Goal: Information Seeking & Learning: Understand process/instructions

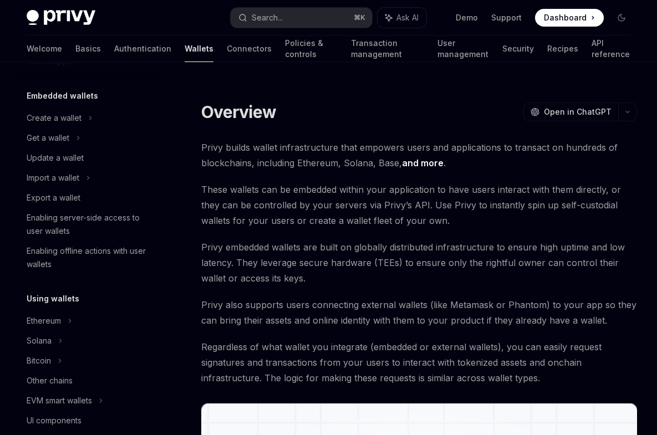
scroll to position [90, 0]
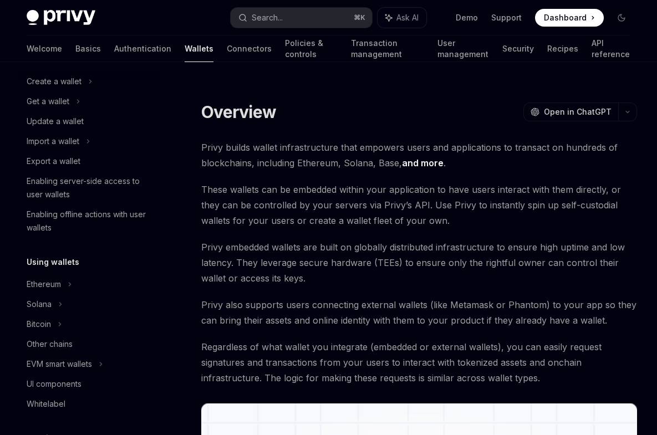
click at [60, 260] on h5 "Using wallets" at bounding box center [53, 262] width 53 height 13
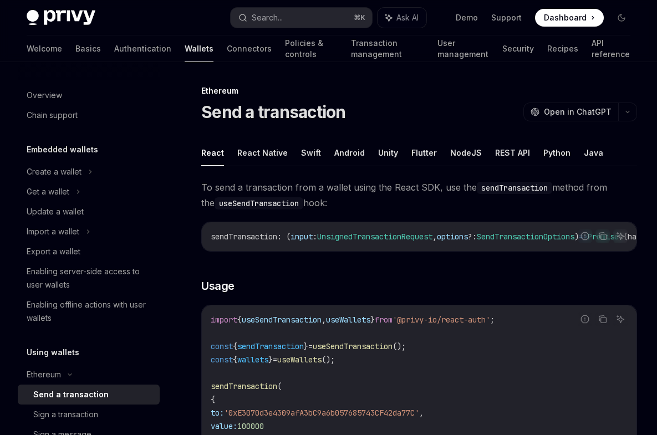
click at [174, 190] on div "Overview Chain support Embedded wallets Create a wallet Get a wallet Update a w…" at bounding box center [98, 248] width 160 height 373
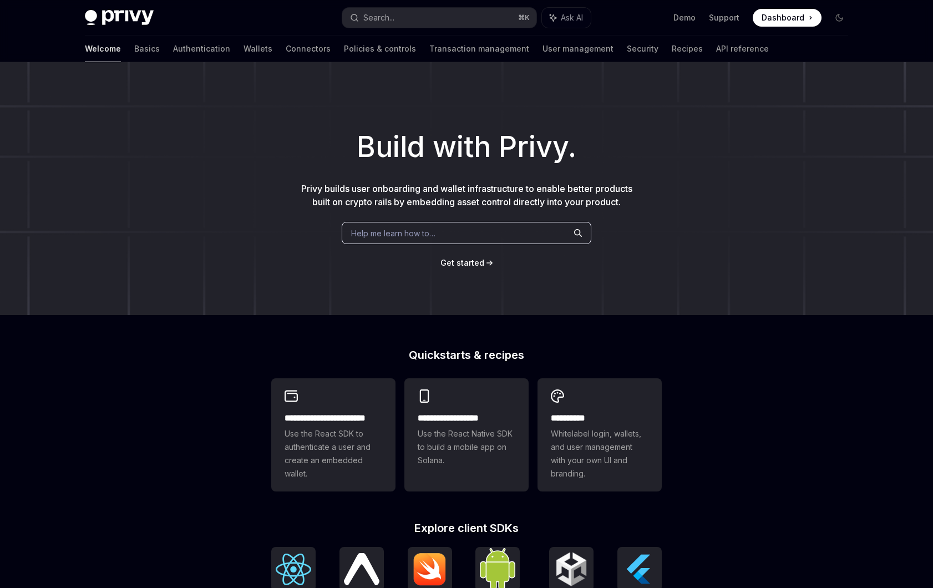
click at [231, 255] on div "Build with Privy. Privy builds user onboarding and wallet infrastructure to ena…" at bounding box center [466, 188] width 933 height 253
click at [130, 403] on div "**********" at bounding box center [466, 472] width 933 height 820
click at [709, 383] on div "**********" at bounding box center [466, 472] width 933 height 820
click at [344, 39] on link "Policies & controls" at bounding box center [380, 48] width 72 height 27
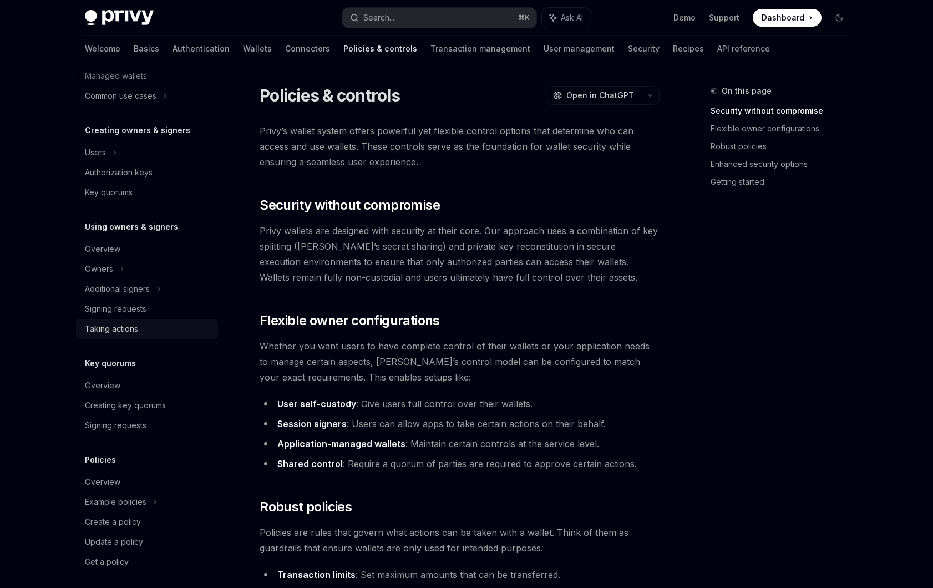
scroll to position [193, 0]
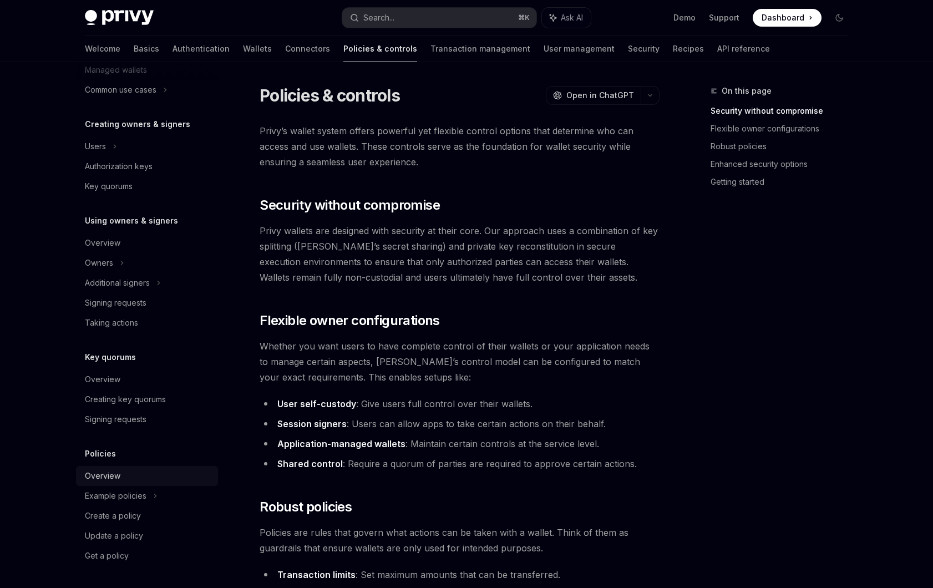
click at [99, 476] on div "Overview" at bounding box center [102, 475] width 35 height 13
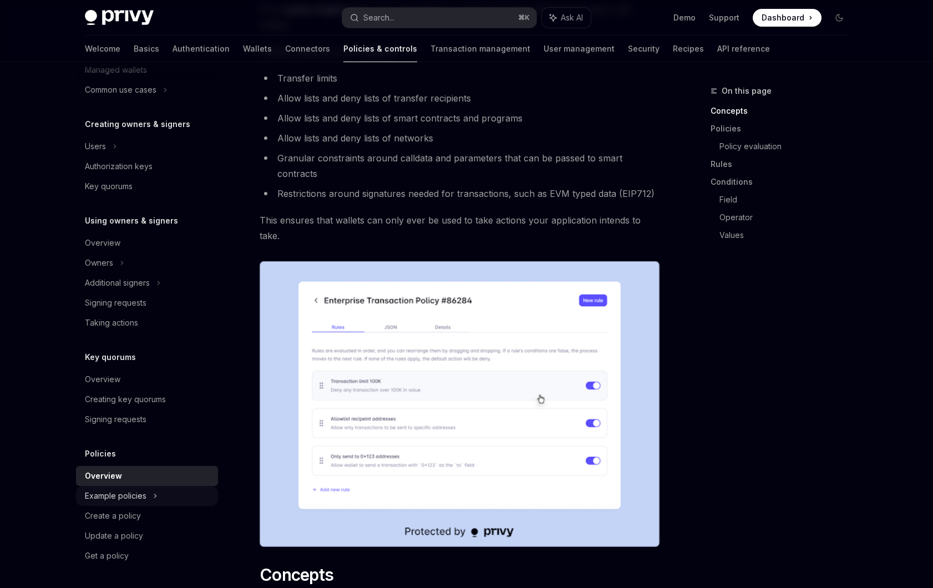
scroll to position [161, 0]
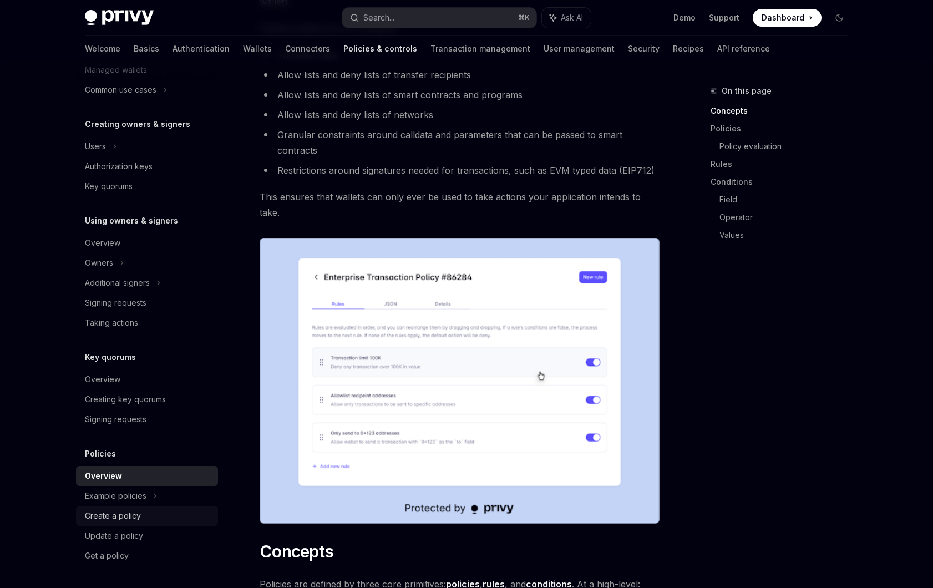
click at [145, 507] on link "Create a policy" at bounding box center [147, 516] width 142 height 20
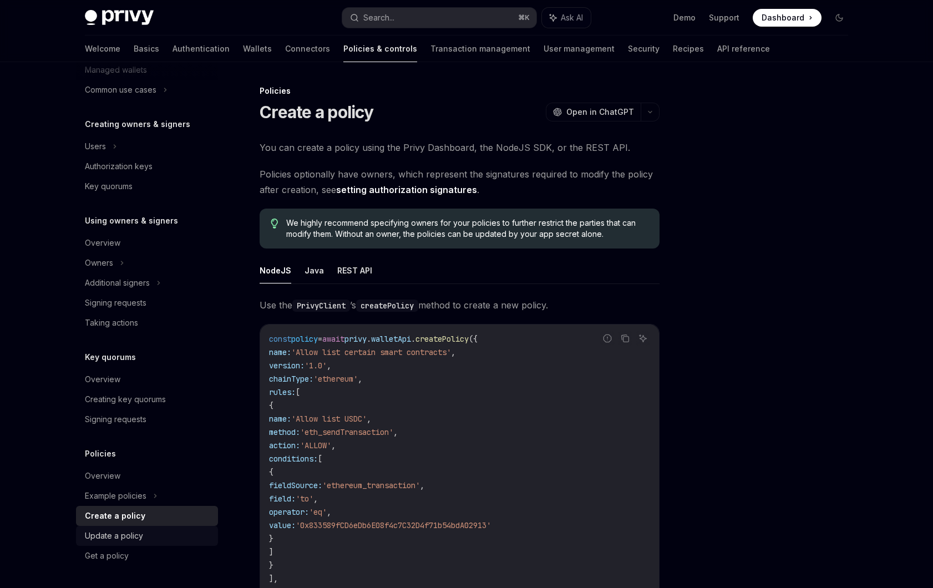
click at [119, 540] on div "Update a policy" at bounding box center [114, 535] width 58 height 13
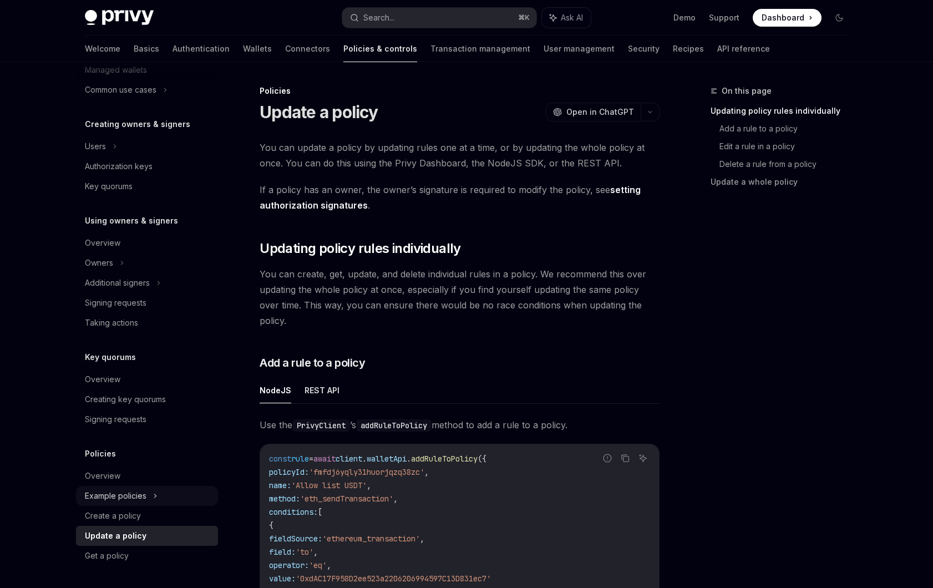
click at [118, 496] on div "Example policies" at bounding box center [116, 495] width 62 height 13
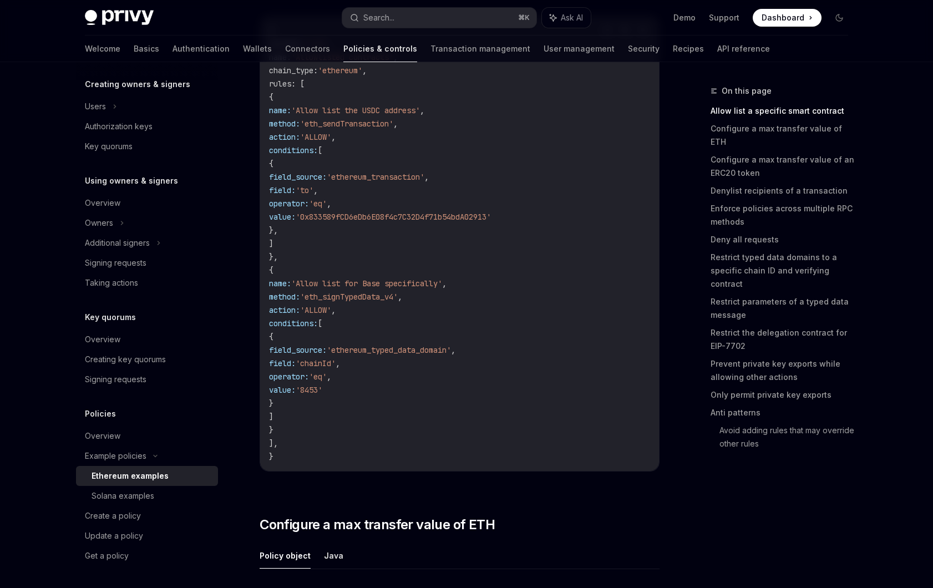
scroll to position [228, 0]
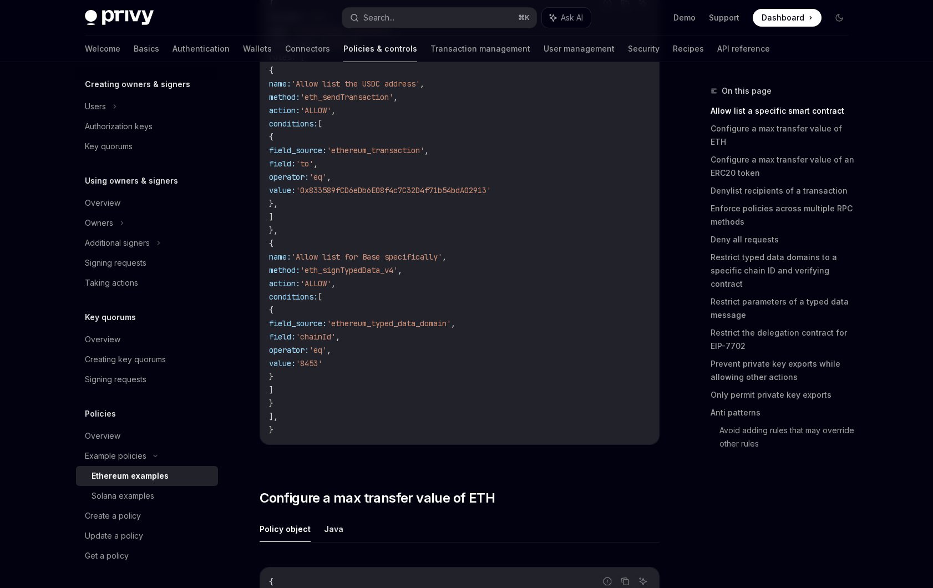
click at [471, 453] on div "Report incorrect code Copy Ask AI { version : '1.0' , name : 'Allowlisted contr…" at bounding box center [459, 220] width 400 height 485
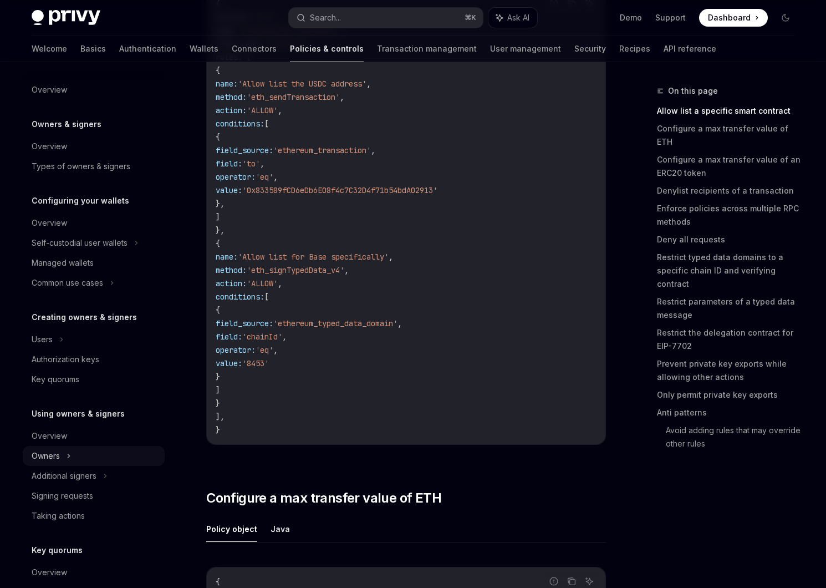
scroll to position [233, 0]
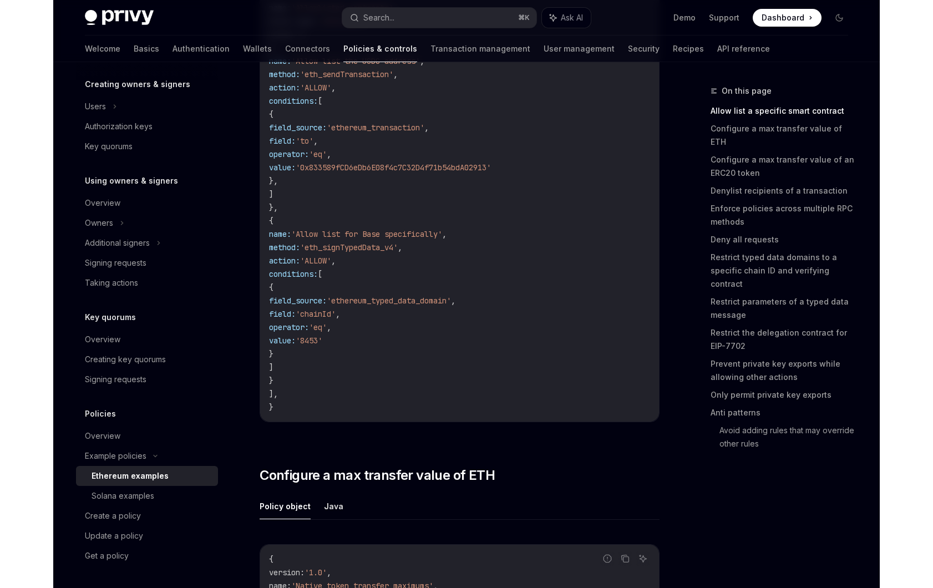
scroll to position [0, 0]
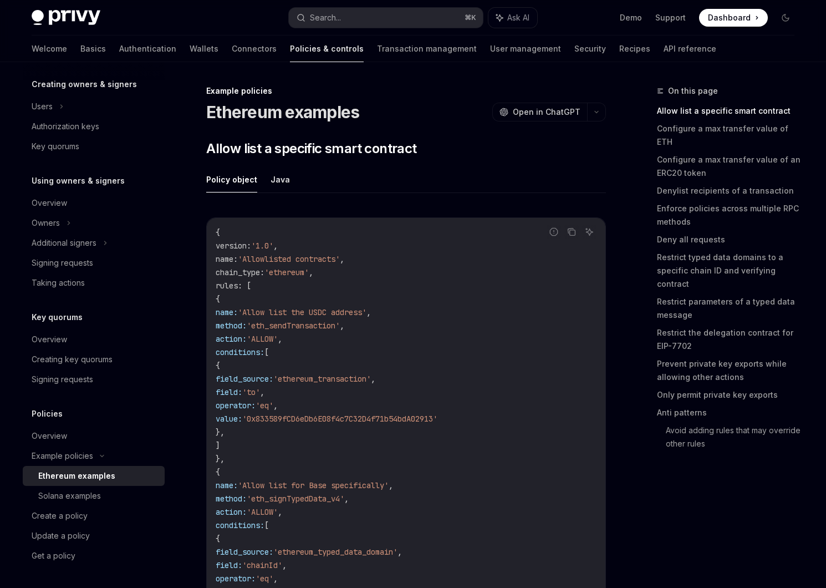
click at [237, 250] on span "version" at bounding box center [231, 246] width 31 height 10
click at [215, 230] on div "{ version : '1.0' , name : 'Allowlisted contracts' , chain_type : 'ethereum' , …" at bounding box center [406, 445] width 399 height 455
click at [305, 267] on span "'ethereum'" at bounding box center [286, 272] width 44 height 10
click at [313, 270] on span "," at bounding box center [311, 272] width 4 height 10
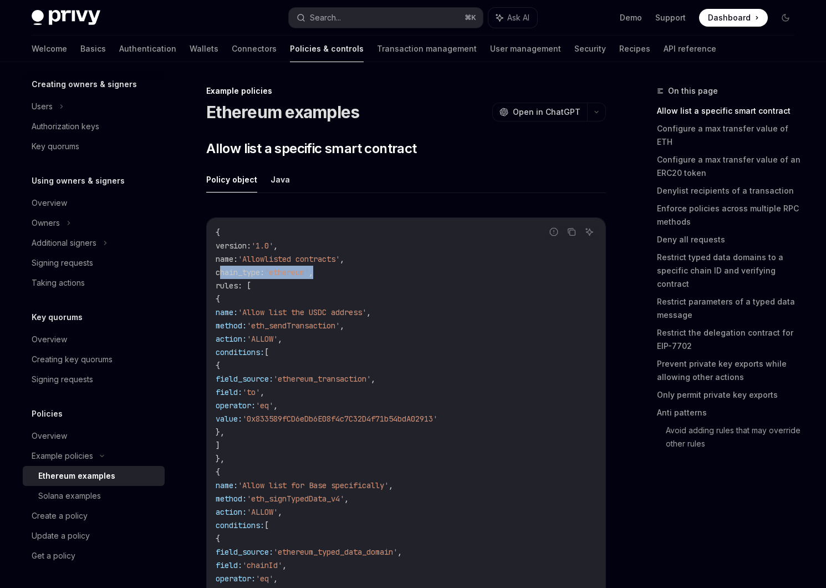
drag, startPoint x: 346, startPoint y: 272, endPoint x: 220, endPoint y: 272, distance: 126.4
click at [220, 272] on code "{ version : '1.0' , name : 'Allowlisted contracts' , chain_type : 'ethereum' , …" at bounding box center [406, 445] width 381 height 439
click at [249, 292] on code "{ version : '1.0' , name : 'Allowlisted contracts' , chain_type : 'ethereum' , …" at bounding box center [406, 445] width 381 height 439
click at [414, 441] on code "{ version : '1.0' , name : 'Allowlisted contracts' , chain_type : 'ethereum' , …" at bounding box center [406, 445] width 381 height 439
click at [444, 558] on code "{ version : '1.0' , name : 'Allowlisted contracts' , chain_type : 'ethereum' , …" at bounding box center [406, 445] width 381 height 439
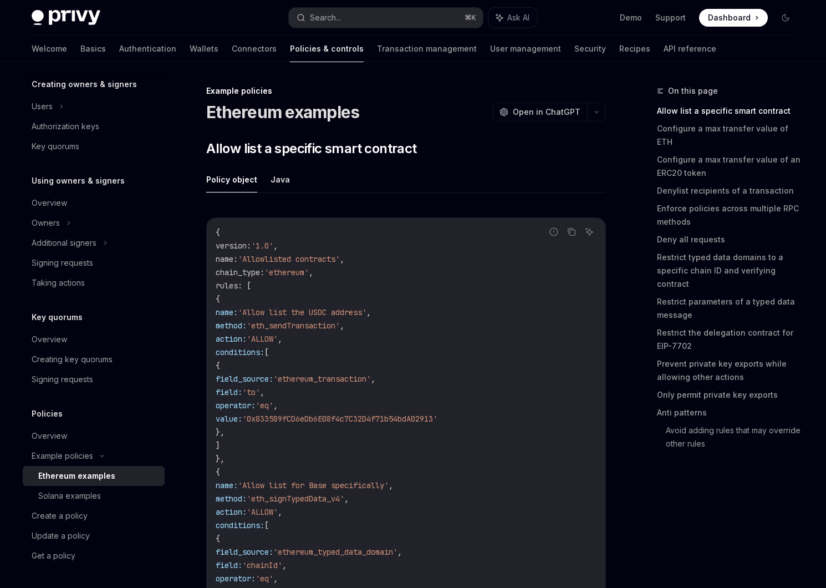
click at [220, 476] on span "{" at bounding box center [218, 472] width 4 height 10
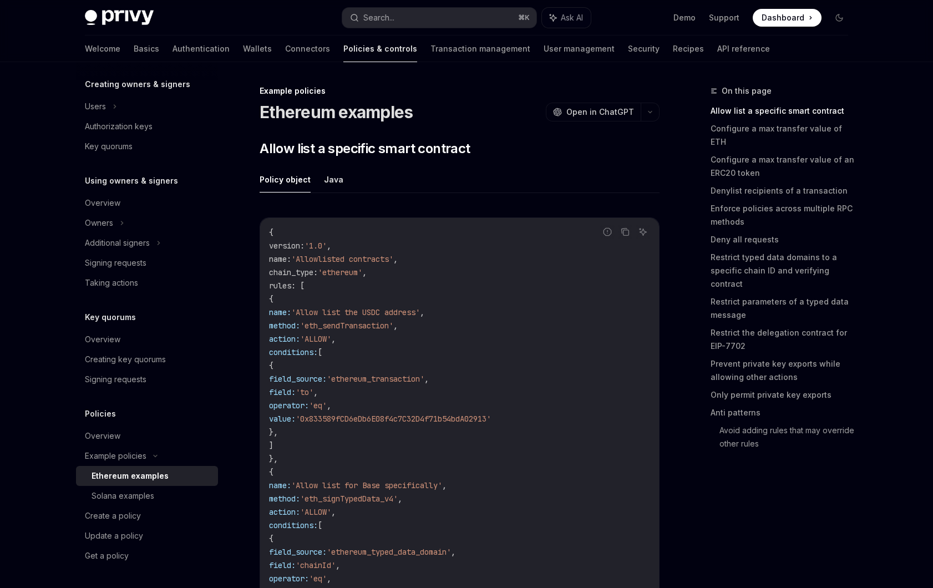
click at [743, 355] on link "Prevent private key exports while allowing other actions" at bounding box center [783, 370] width 146 height 31
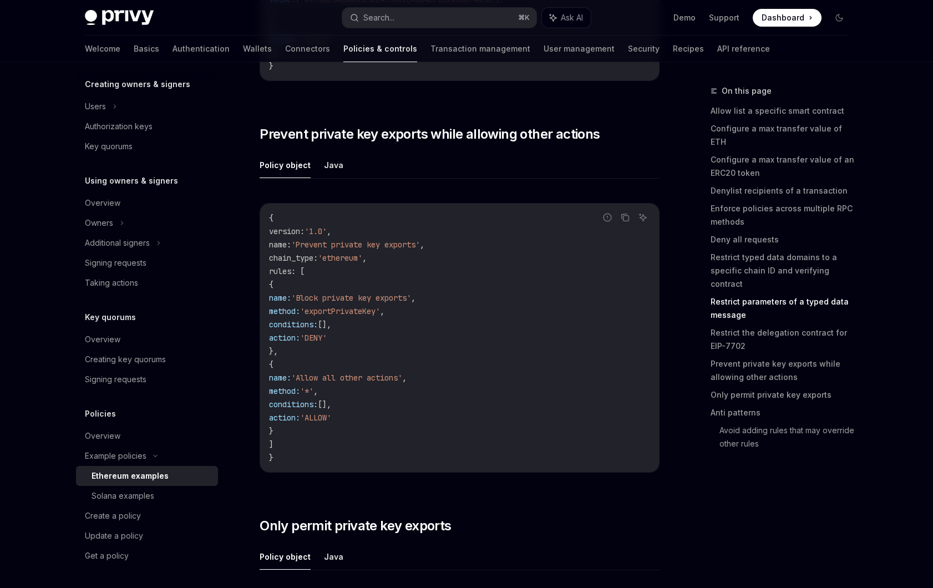
scroll to position [4976, 0]
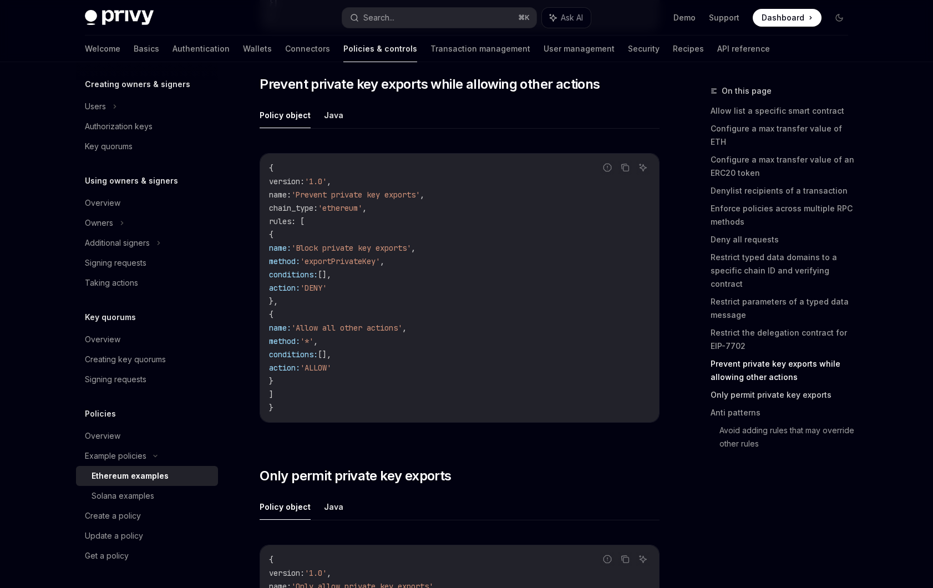
click at [801, 386] on link "Only permit private key exports" at bounding box center [783, 395] width 146 height 18
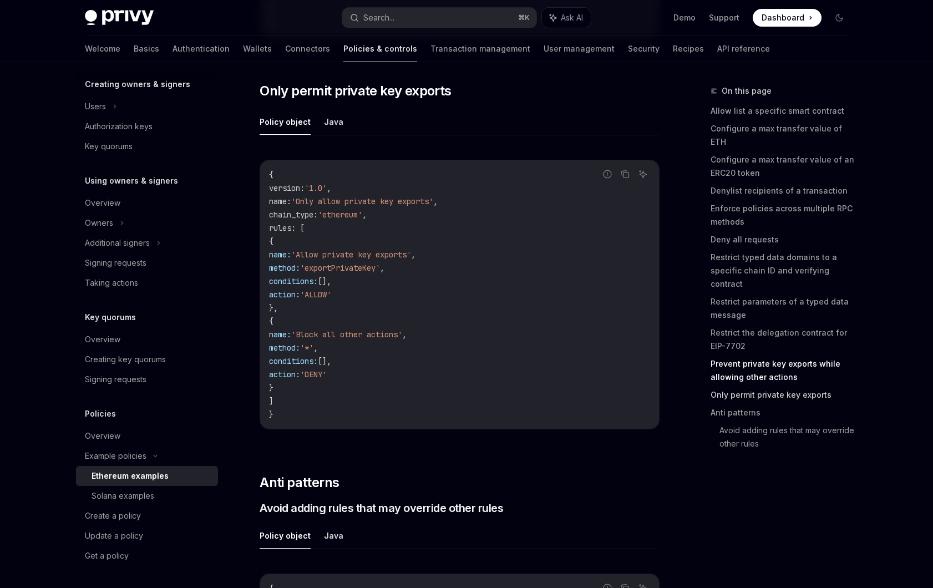
scroll to position [5367, 0]
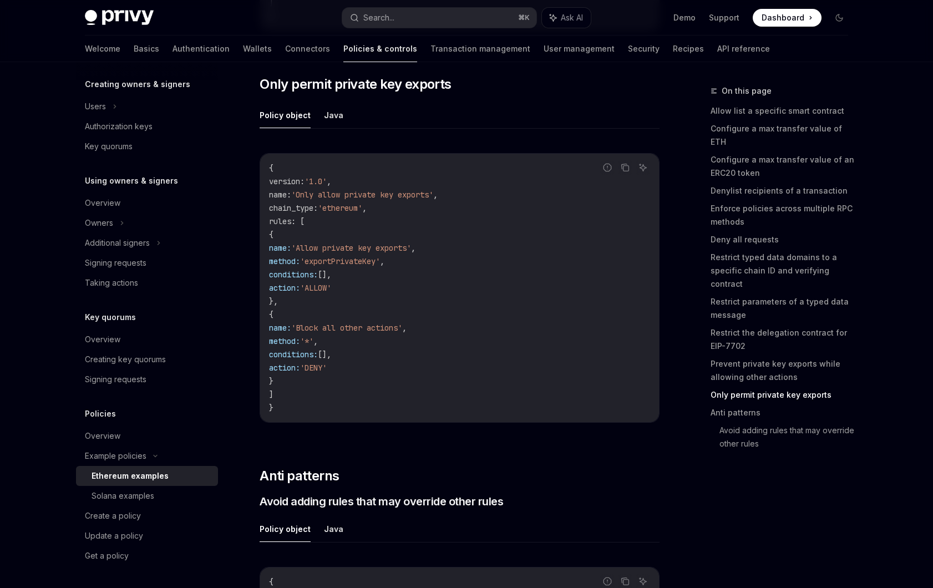
click at [532, 360] on code "{ version : '1.0' , name : 'Only allow private key exports' , chain_type : 'eth…" at bounding box center [459, 287] width 381 height 253
click at [786, 386] on link "Only permit private key exports" at bounding box center [783, 395] width 146 height 18
click at [752, 386] on link "Only permit private key exports" at bounding box center [783, 395] width 146 height 18
click at [761, 386] on link "Only permit private key exports" at bounding box center [783, 395] width 146 height 18
click at [763, 386] on link "Only permit private key exports" at bounding box center [783, 395] width 146 height 18
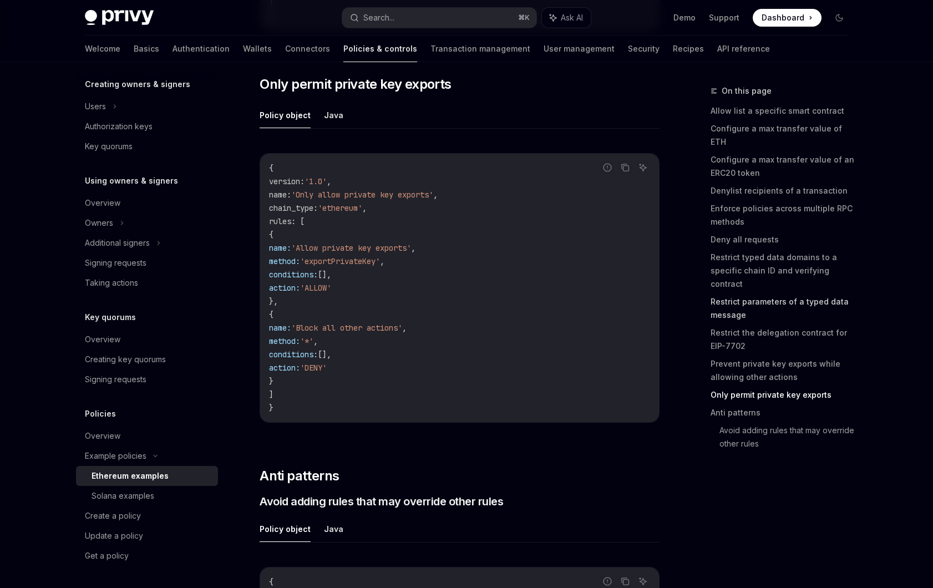
click at [776, 293] on link "Restrict parameters of a typed data message" at bounding box center [783, 308] width 146 height 31
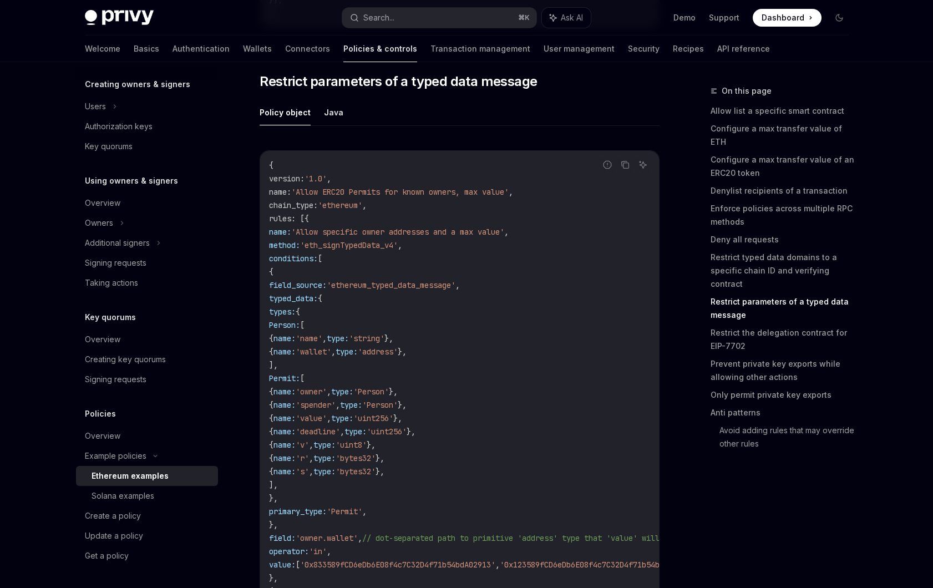
scroll to position [3656, 0]
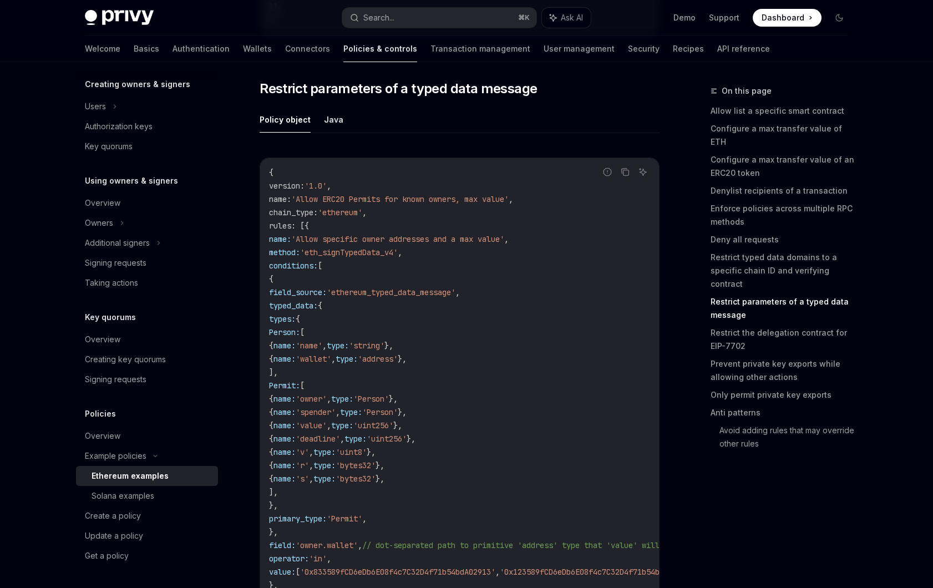
click at [344, 133] on ul "Policy object Java" at bounding box center [459, 119] width 400 height 27
click at [727, 127] on link "Configure a max transfer value of ETH" at bounding box center [783, 135] width 146 height 31
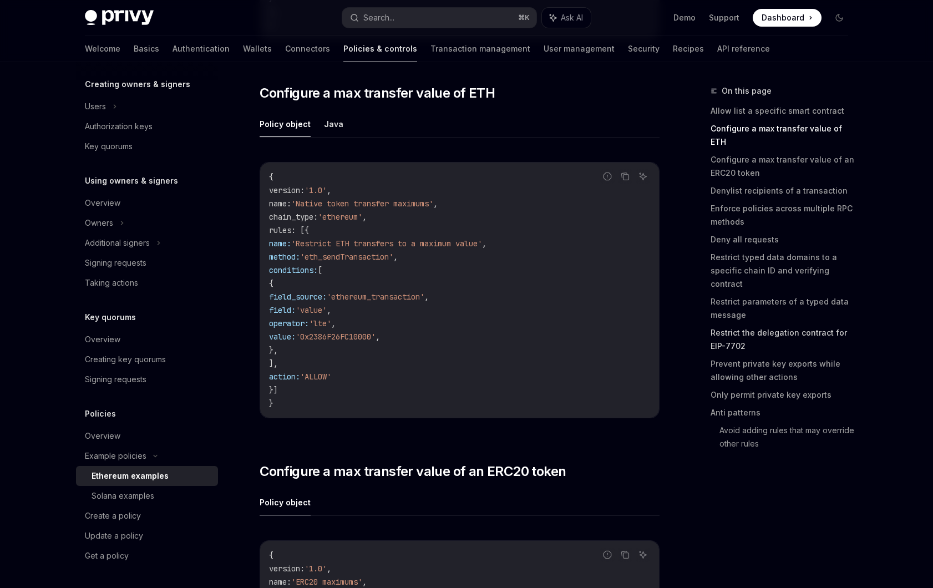
click at [798, 324] on link "Restrict the delegation contract for EIP-7702" at bounding box center [783, 339] width 146 height 31
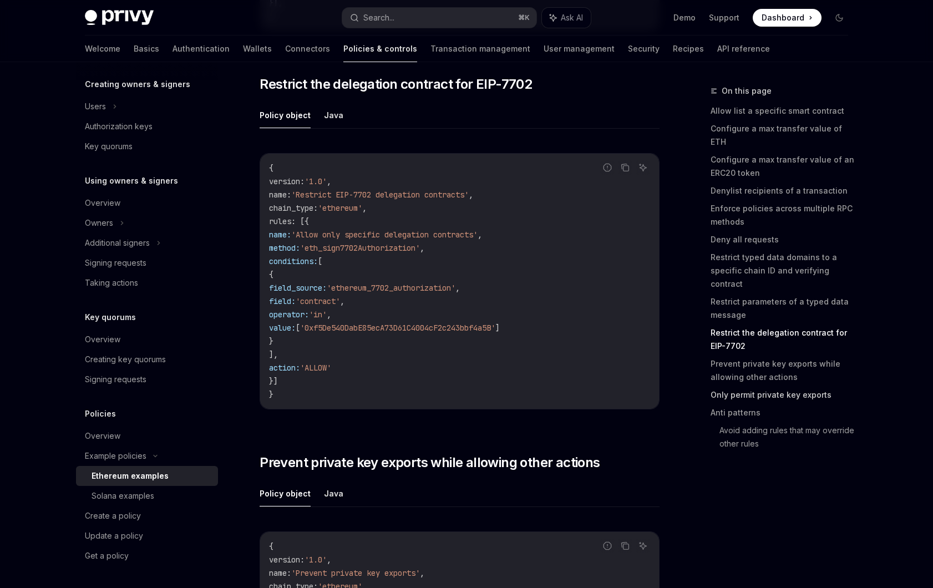
click at [773, 386] on link "Only permit private key exports" at bounding box center [783, 395] width 146 height 18
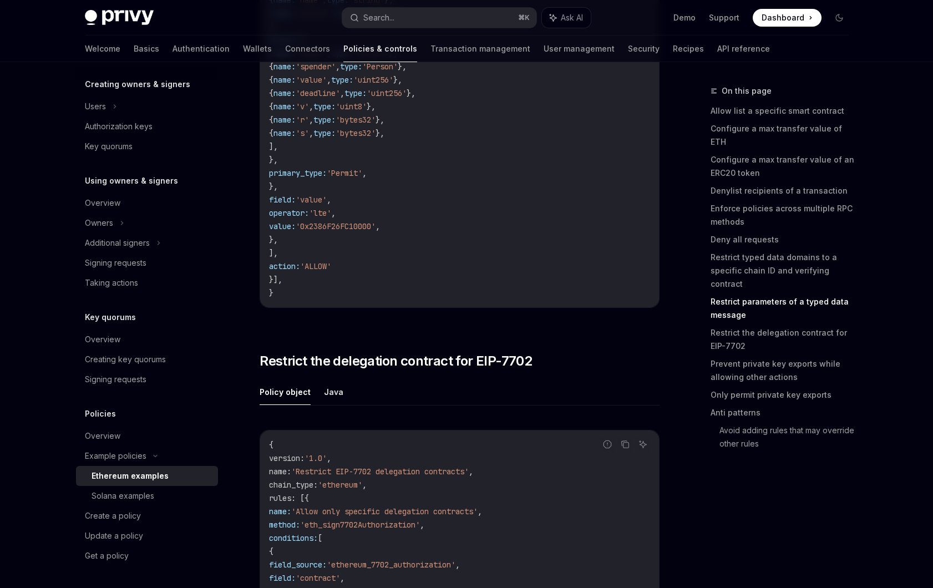
scroll to position [4297, 0]
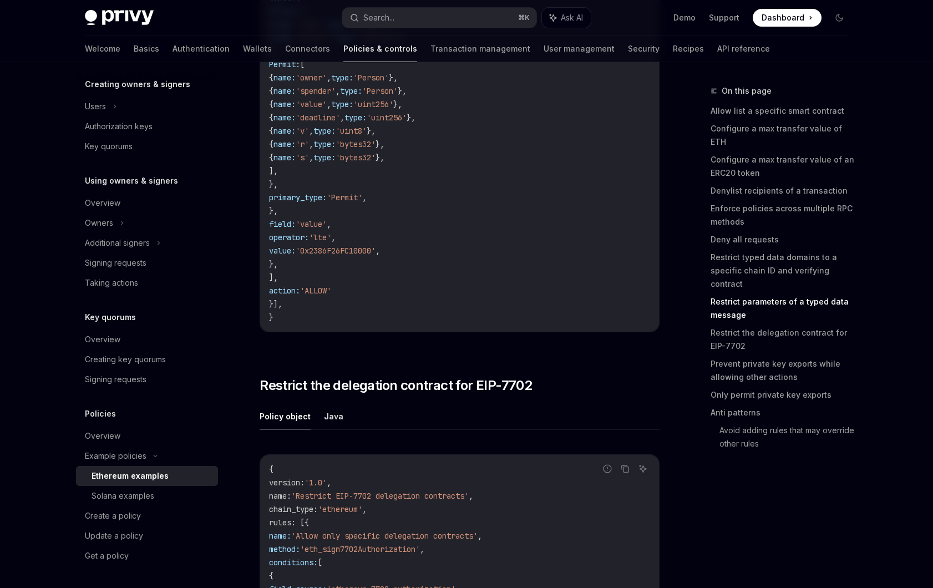
drag, startPoint x: 742, startPoint y: 83, endPoint x: 740, endPoint y: 91, distance: 8.1
click at [741, 84] on div "On this page Allow list a specific smart contract Configure a max transfer valu…" at bounding box center [783, 261] width 146 height 399
click at [735, 105] on link "Allow list a specific smart contract" at bounding box center [783, 111] width 146 height 18
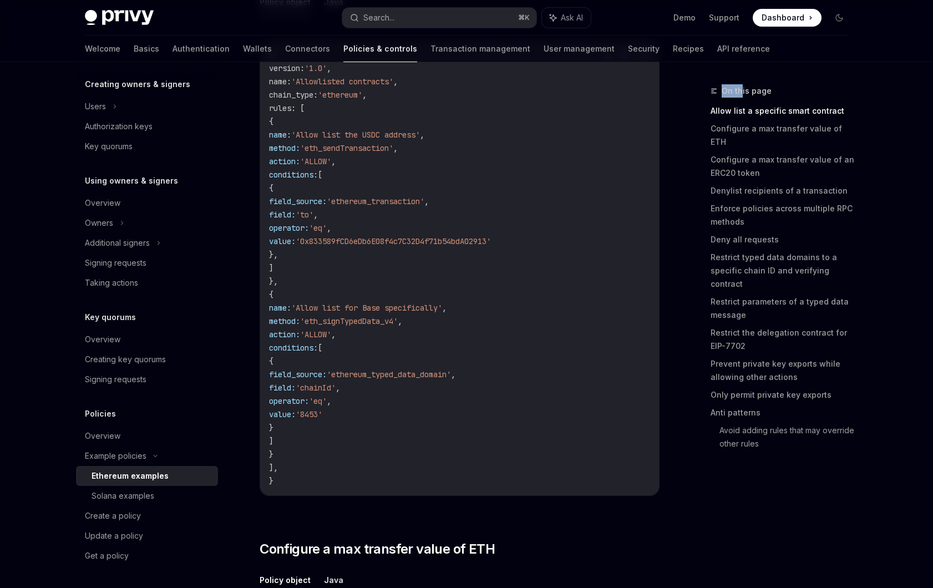
scroll to position [55, 0]
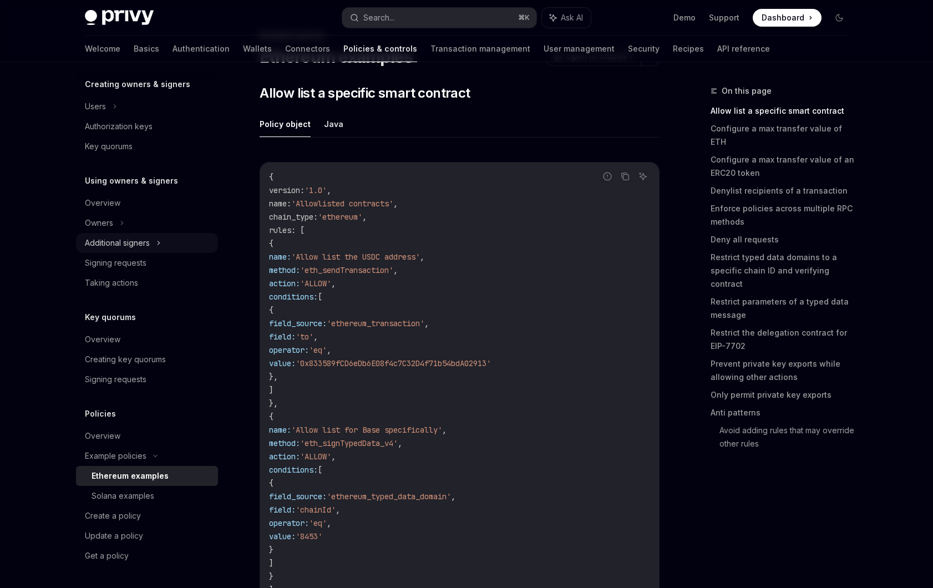
click at [122, 242] on div "Additional signers" at bounding box center [117, 242] width 65 height 13
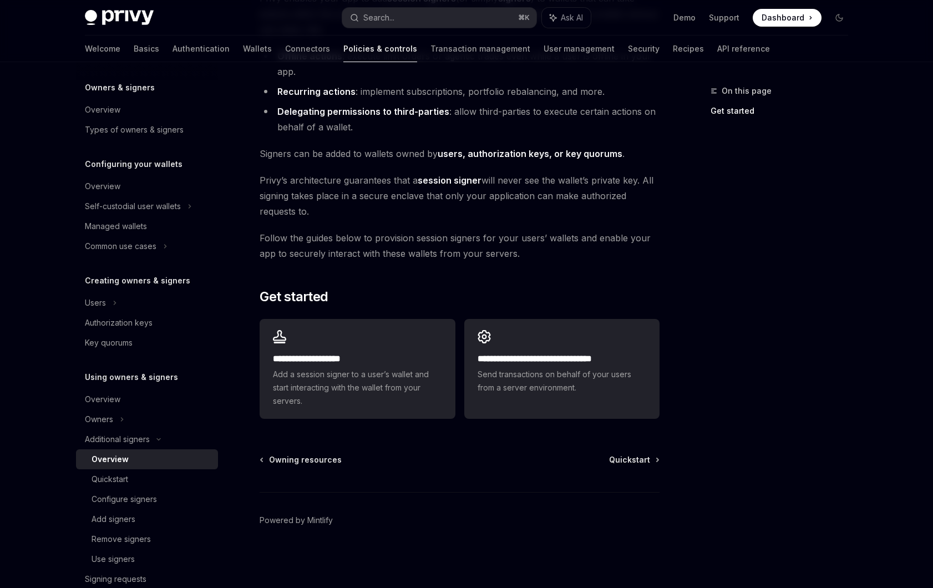
scroll to position [107, 0]
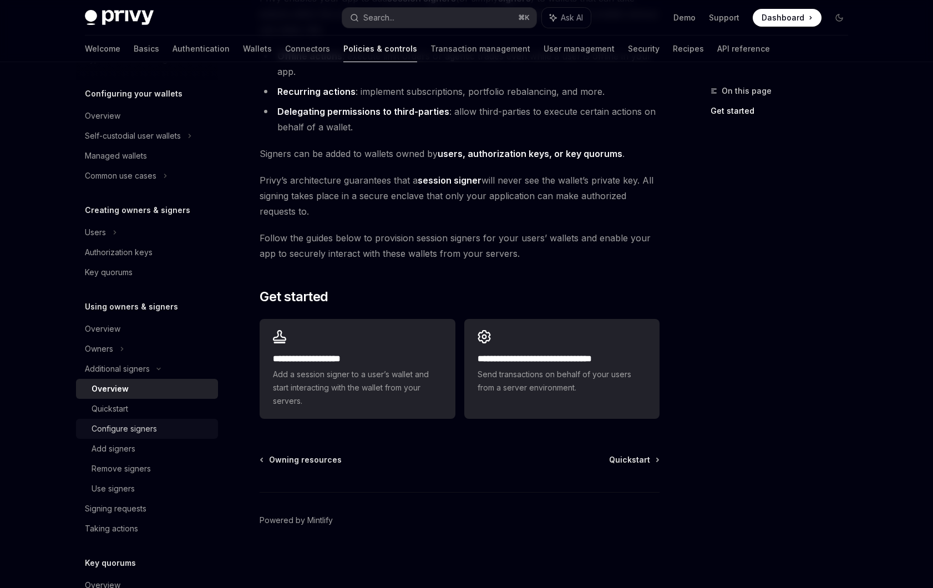
click at [133, 431] on div "Configure signers" at bounding box center [123, 428] width 65 height 13
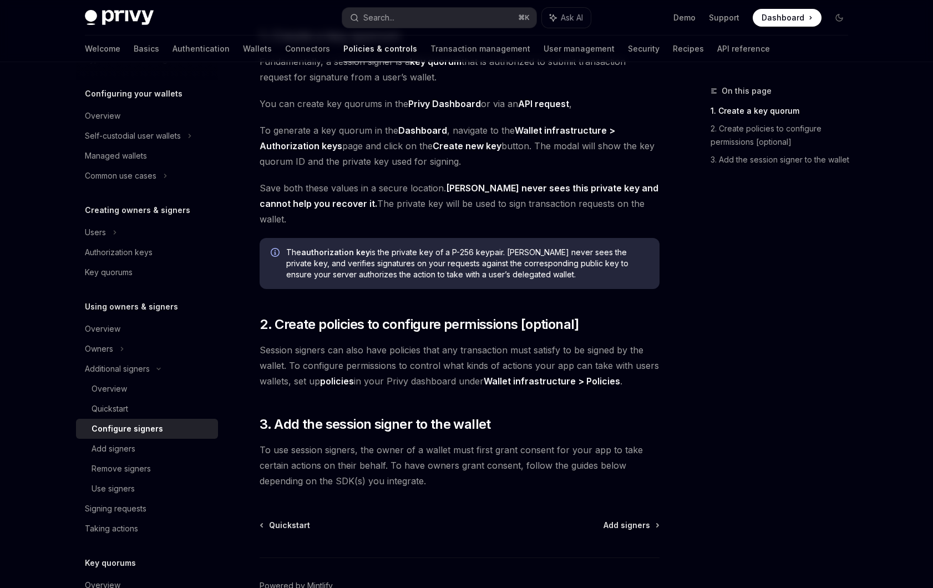
scroll to position [175, 0]
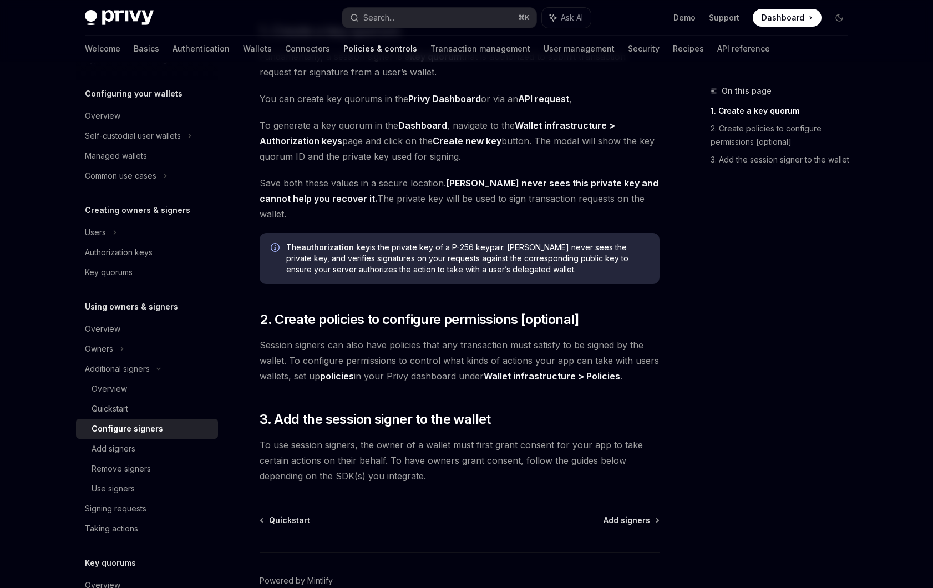
click at [418, 337] on span "Session signers can also have policies that any transaction must satisfy to be …" at bounding box center [459, 360] width 400 height 47
click at [405, 364] on span "Session signers can also have policies that any transaction must satisfy to be …" at bounding box center [459, 360] width 400 height 47
click at [109, 445] on div "Add signers" at bounding box center [113, 448] width 44 height 13
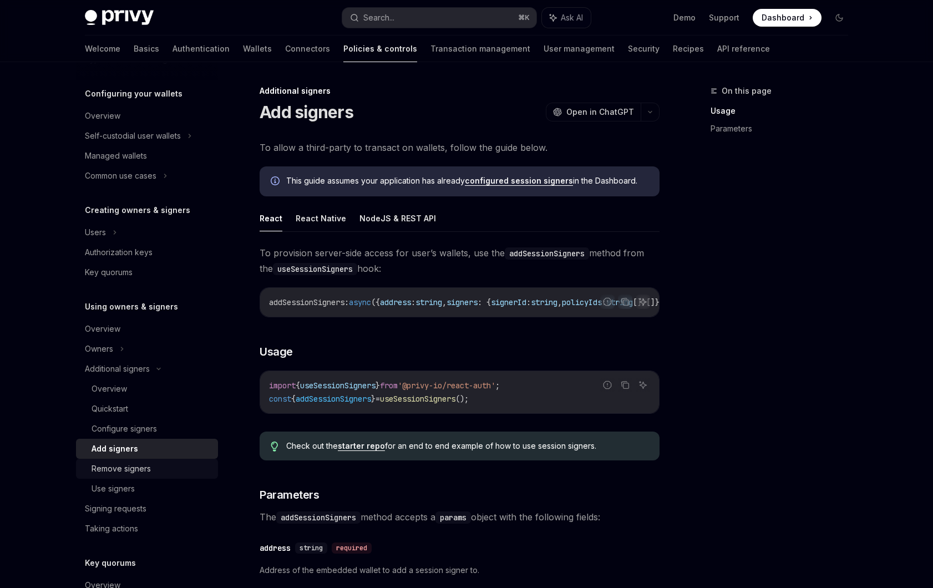
click at [126, 472] on div "Remove signers" at bounding box center [120, 468] width 59 height 13
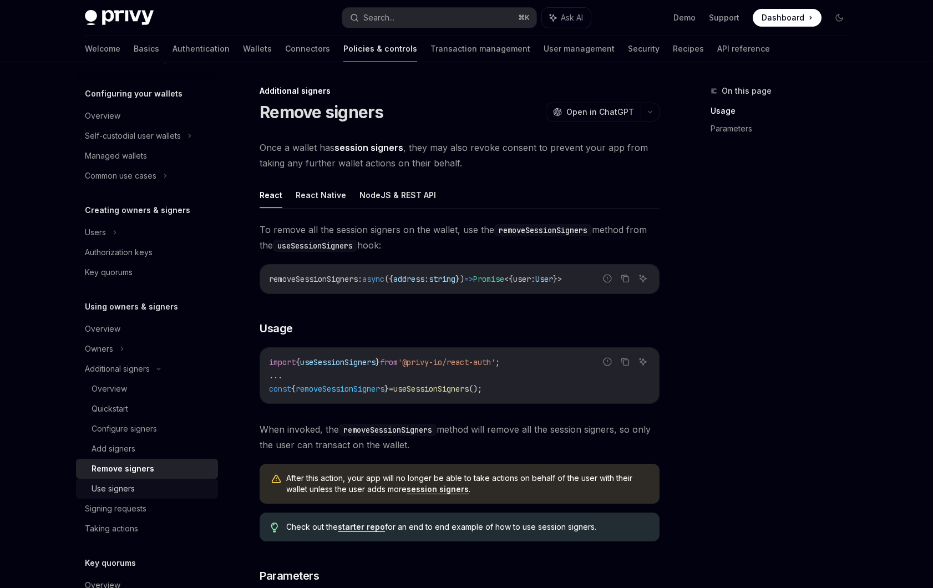
click at [122, 483] on div "Use signers" at bounding box center [112, 488] width 43 height 13
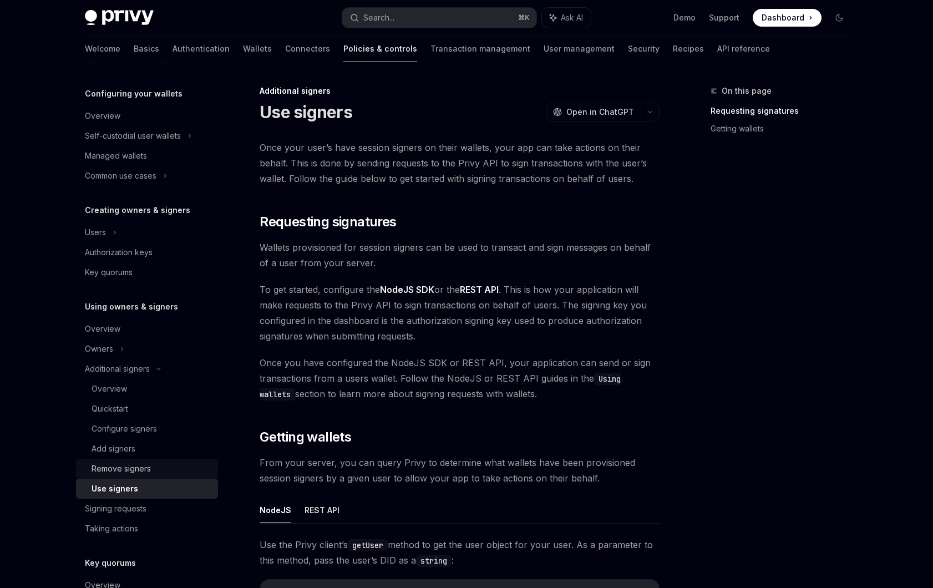
click at [135, 473] on div "Remove signers" at bounding box center [120, 468] width 59 height 13
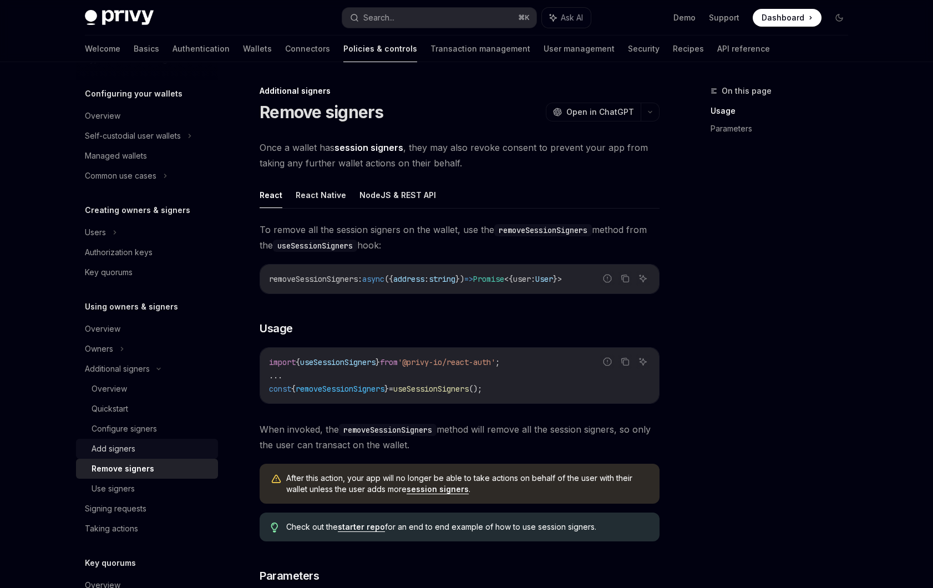
click at [147, 454] on div "Add signers" at bounding box center [151, 448] width 120 height 13
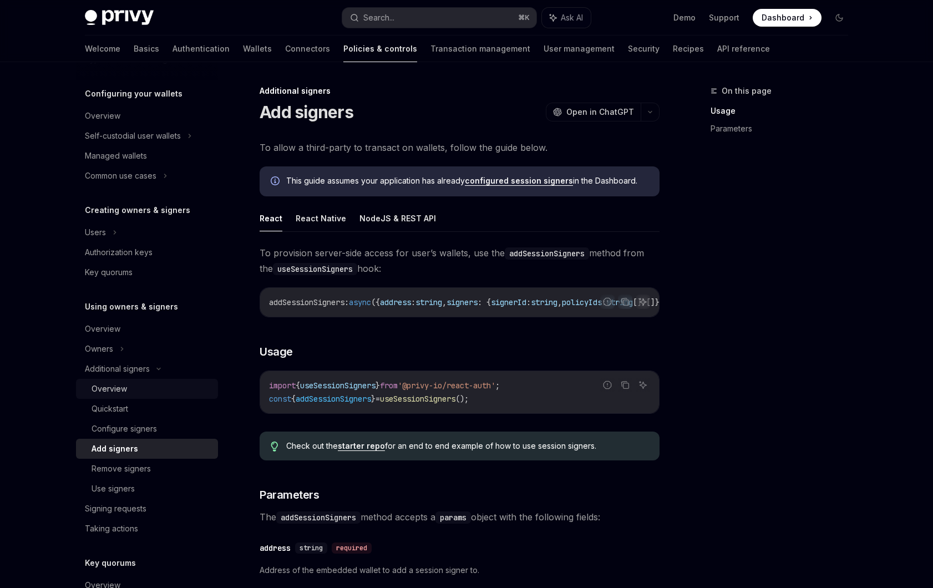
click at [146, 398] on link "Overview" at bounding box center [147, 389] width 142 height 20
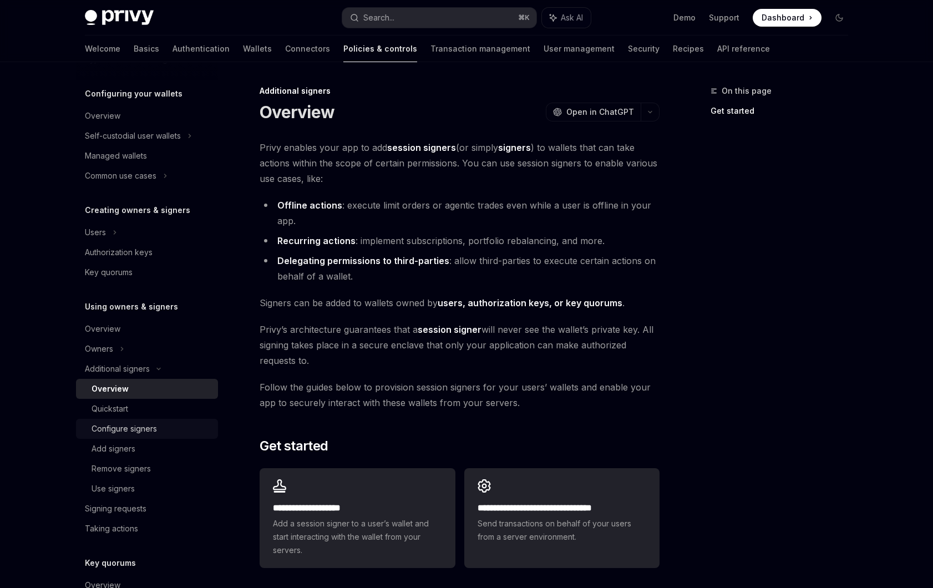
click at [148, 419] on link "Configure signers" at bounding box center [147, 429] width 142 height 20
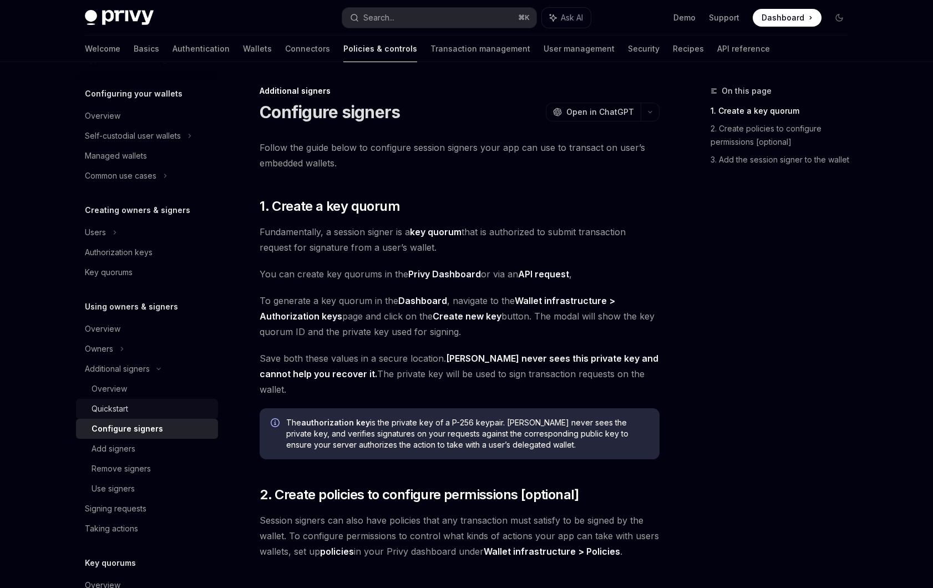
click at [146, 413] on div "Quickstart" at bounding box center [151, 408] width 120 height 13
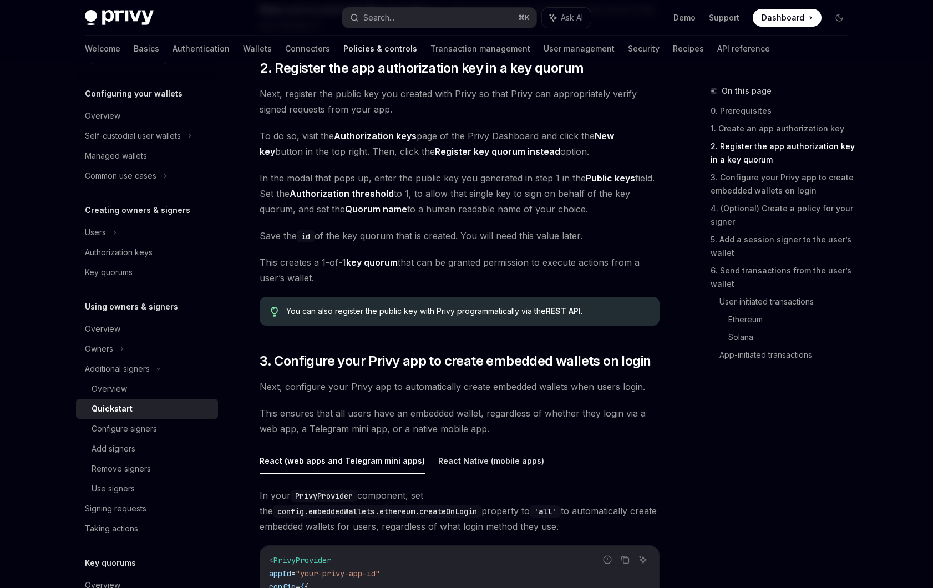
scroll to position [871, 0]
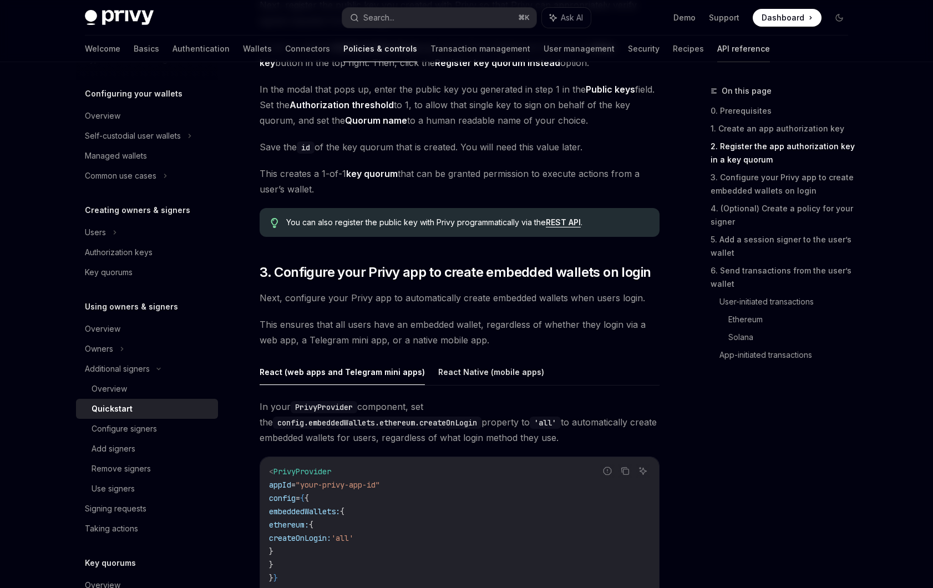
click at [717, 48] on link "API reference" at bounding box center [743, 48] width 53 height 27
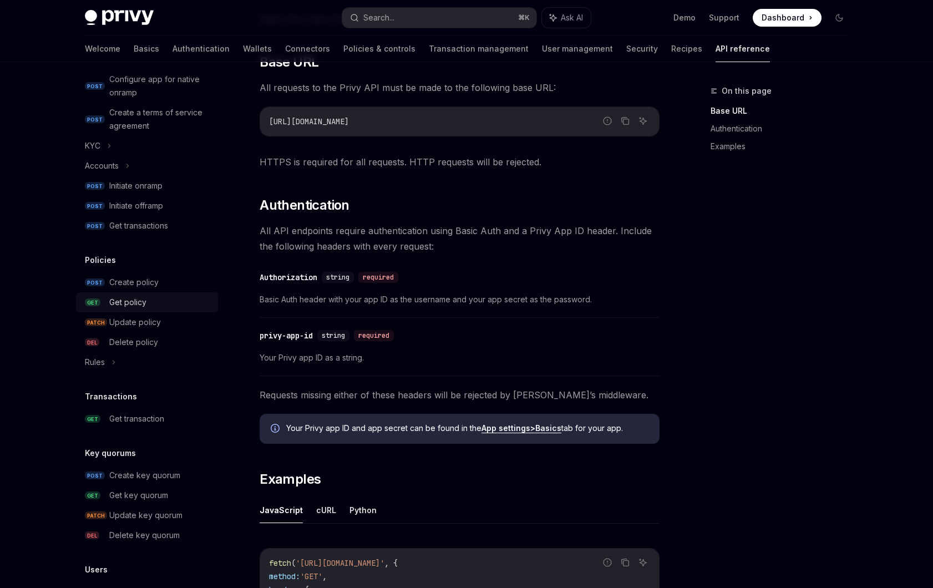
scroll to position [375, 0]
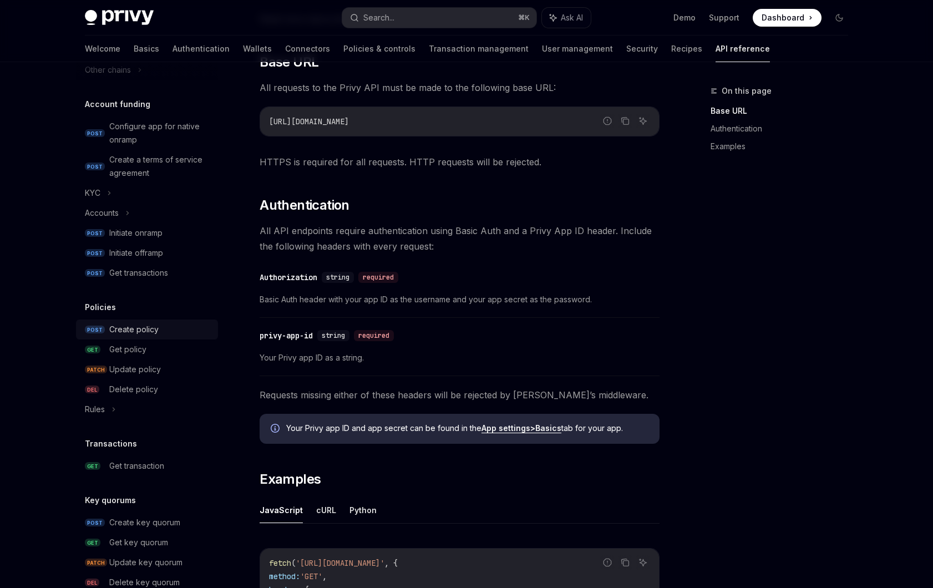
click at [139, 324] on div "Create policy" at bounding box center [133, 329] width 49 height 13
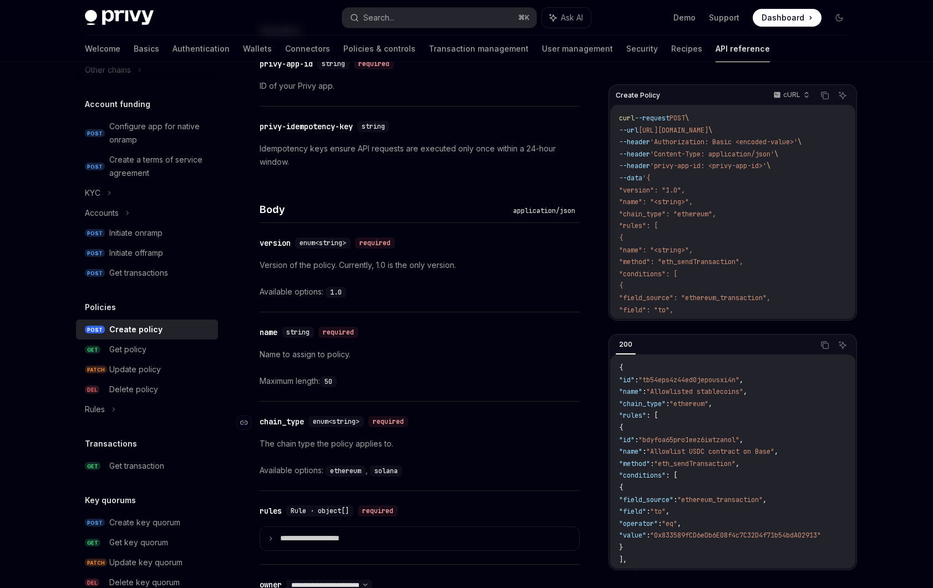
scroll to position [385, 0]
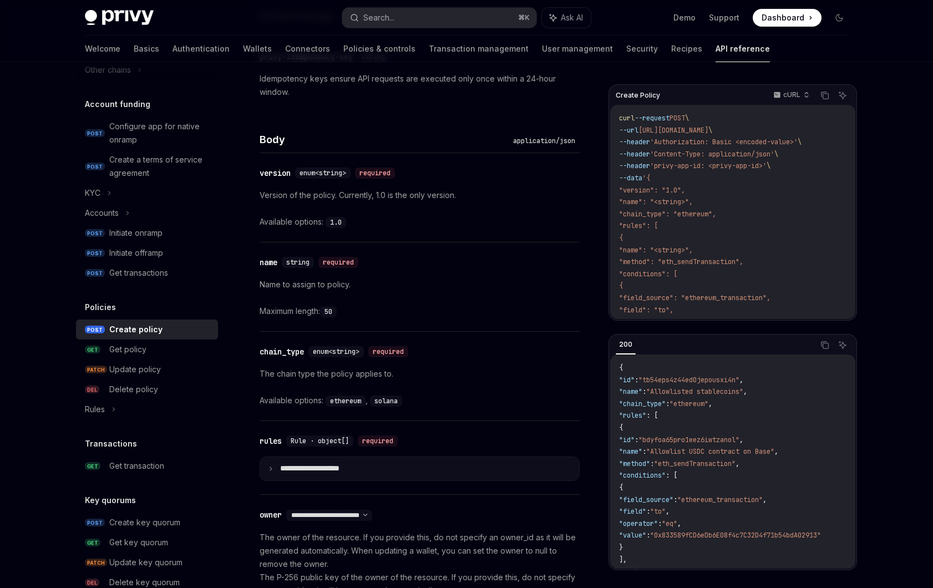
click at [331, 467] on p "**********" at bounding box center [318, 469] width 77 height 10
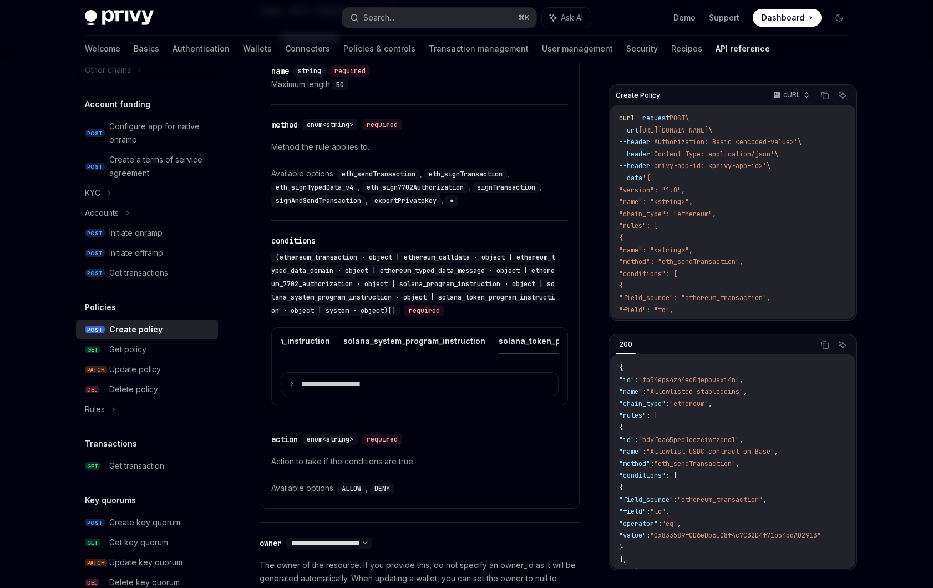
scroll to position [0, 721]
click at [577, 343] on button "system" at bounding box center [591, 341] width 28 height 26
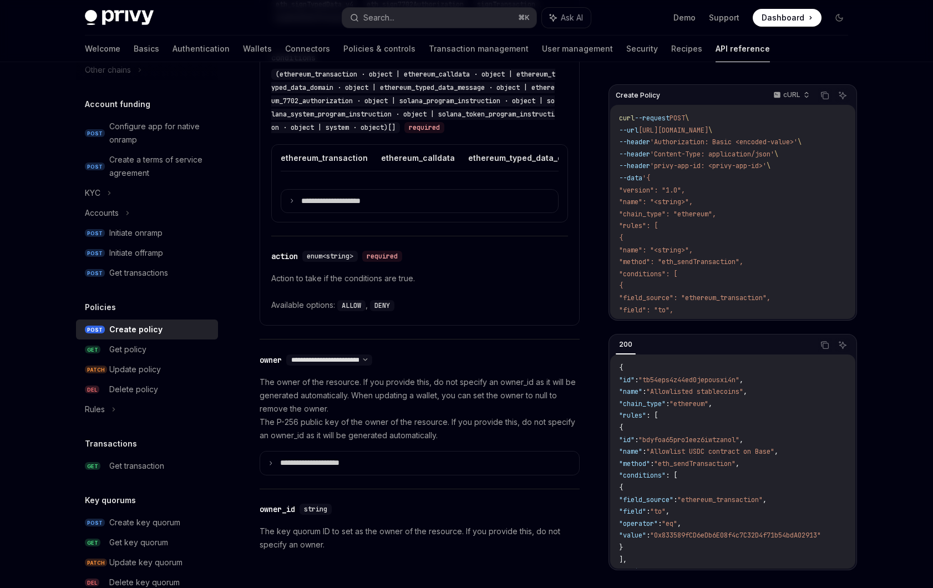
scroll to position [947, 0]
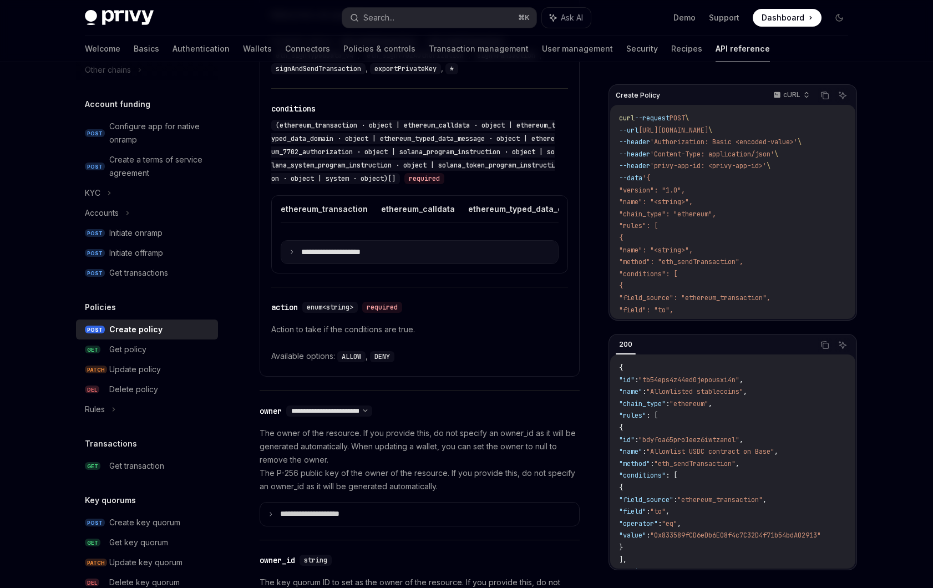
click at [408, 259] on summary "**********" at bounding box center [419, 252] width 277 height 23
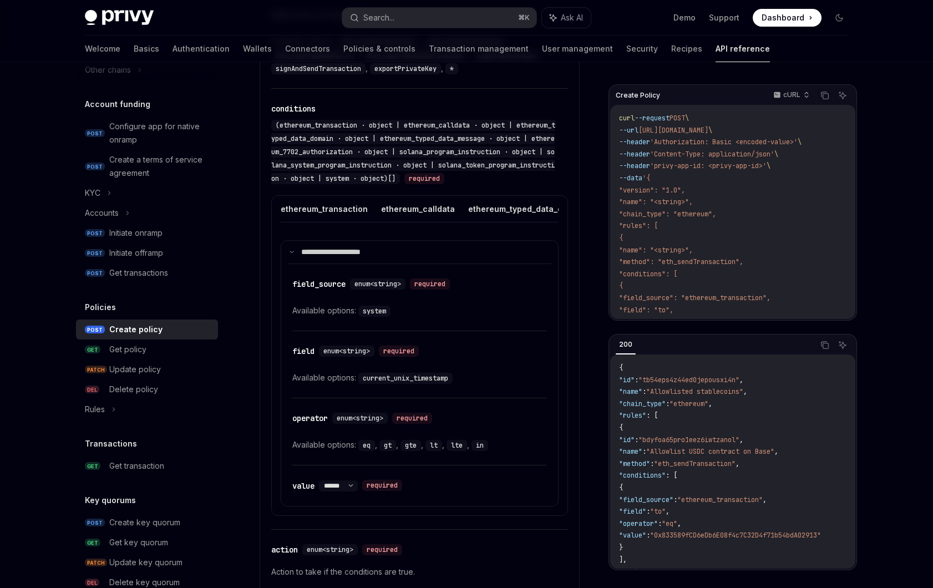
scroll to position [968, 0]
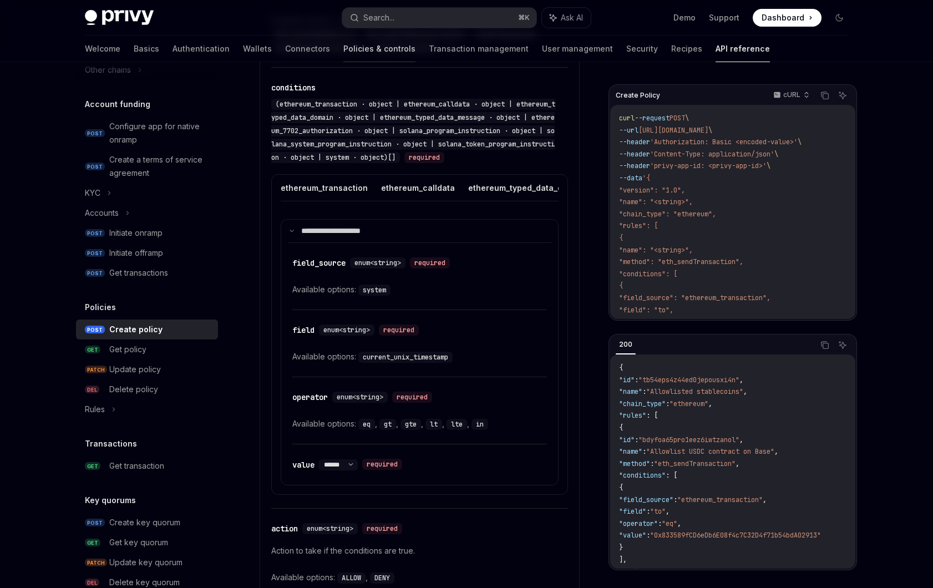
click at [343, 48] on link "Policies & controls" at bounding box center [379, 48] width 72 height 27
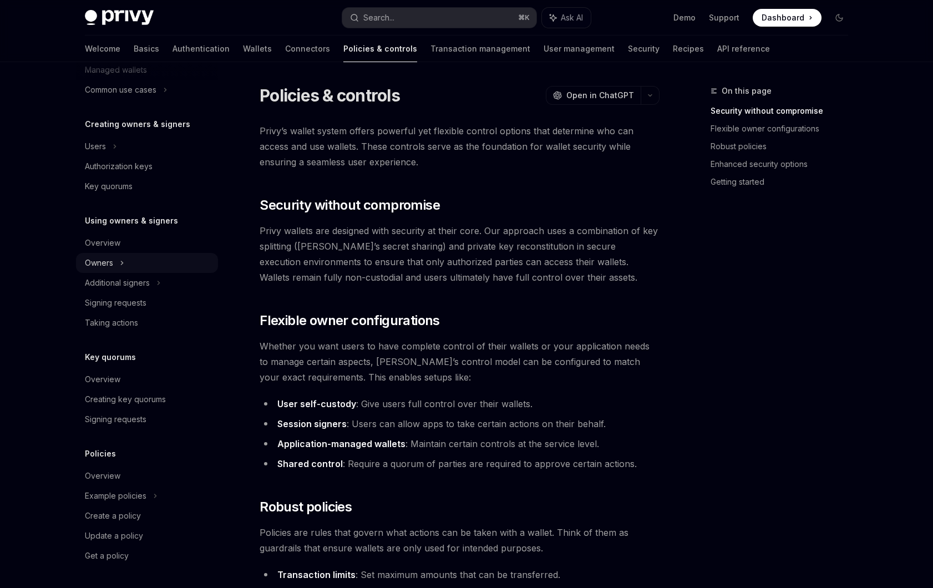
click at [128, 256] on div "Owners" at bounding box center [147, 263] width 142 height 20
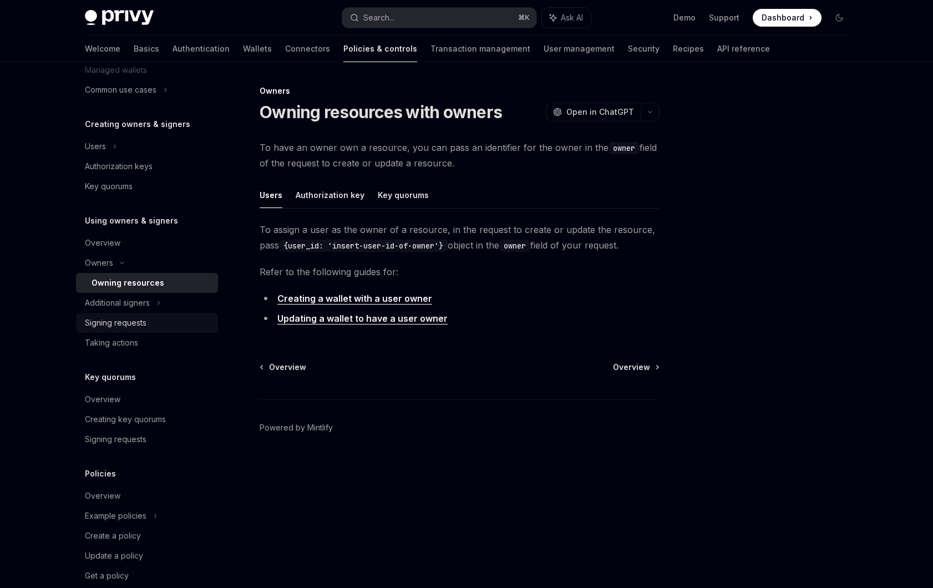
click at [120, 314] on link "Signing requests" at bounding box center [147, 323] width 142 height 20
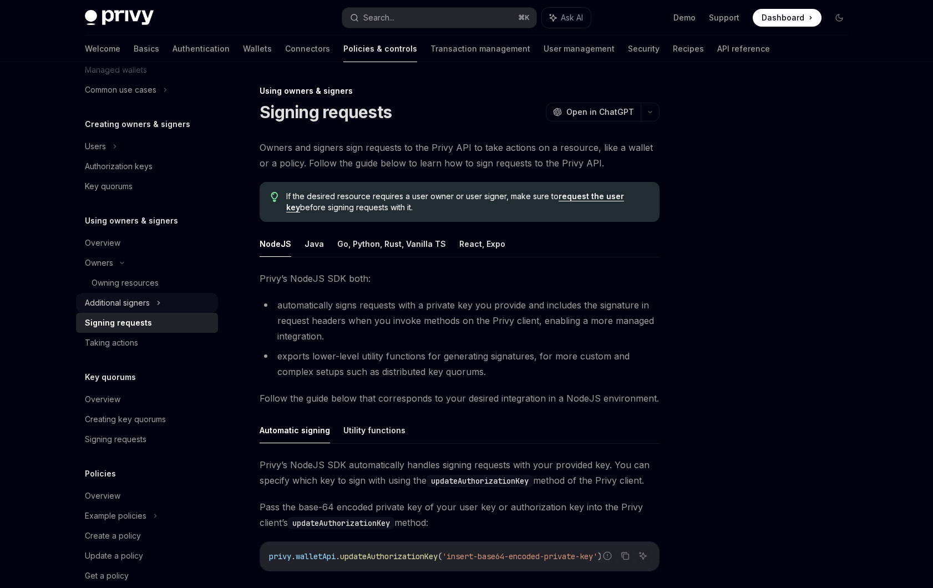
click at [124, 308] on div "Additional signers" at bounding box center [117, 302] width 65 height 13
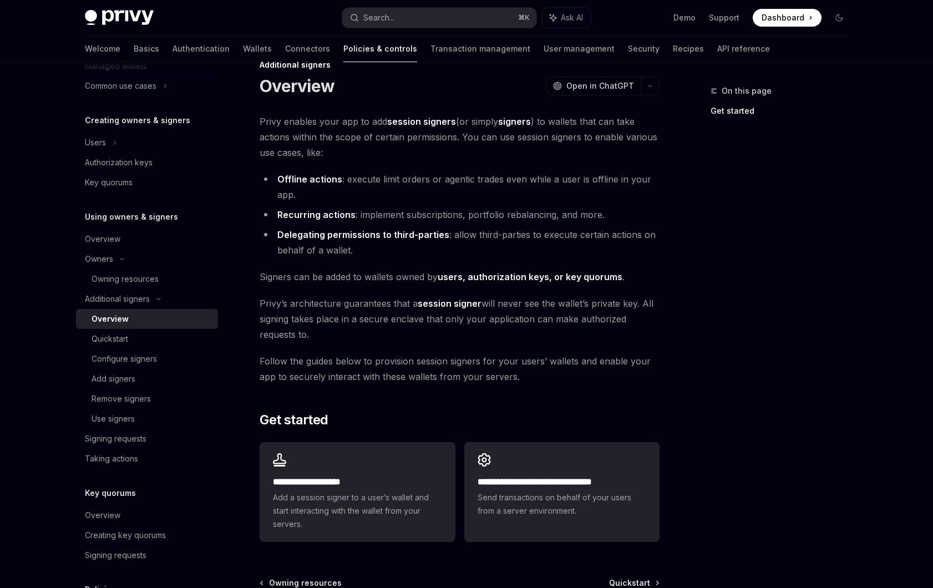
scroll to position [27, 0]
click at [155, 344] on div "Quickstart" at bounding box center [151, 338] width 120 height 13
type textarea "*"
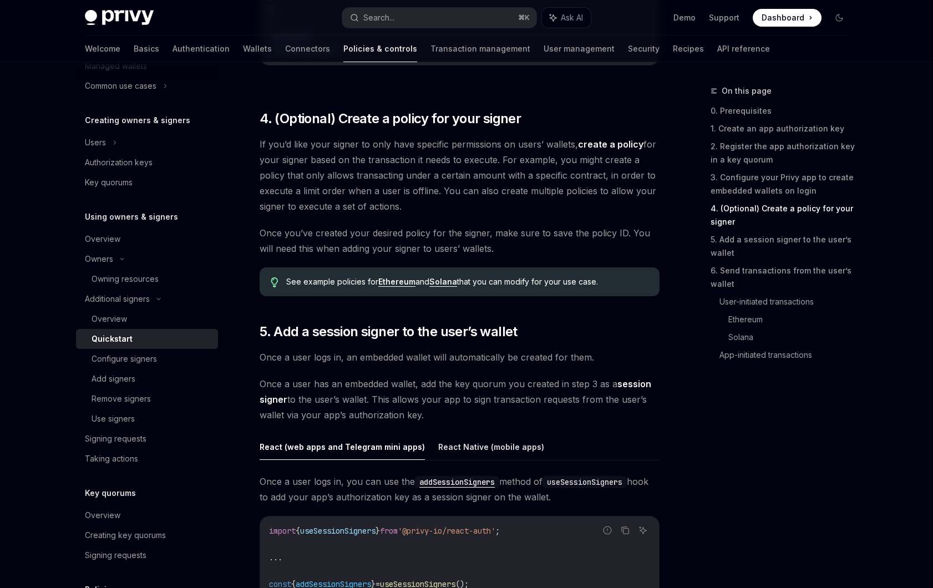
scroll to position [1313, 0]
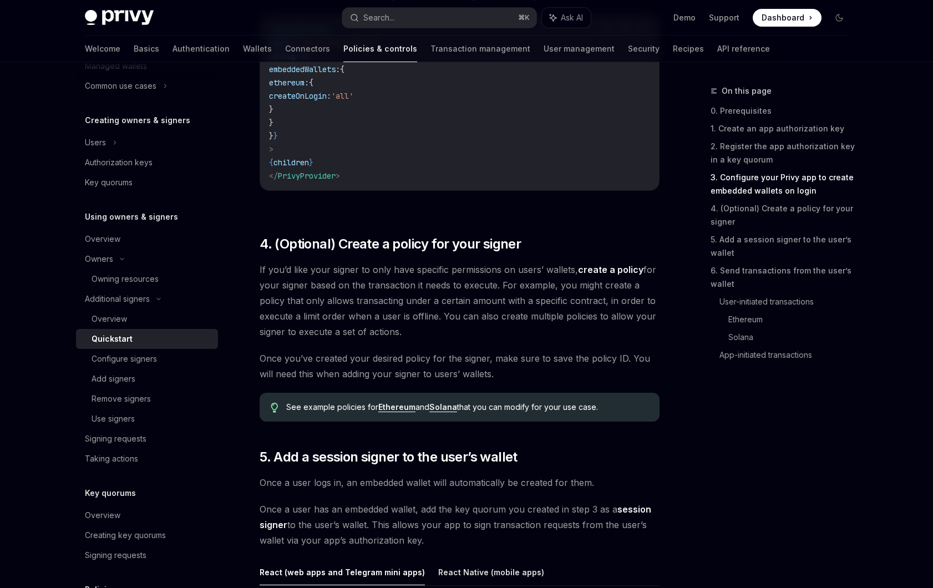
click at [349, 360] on span "Once you’ve created your desired policy for the signer, make sure to save the p…" at bounding box center [459, 365] width 400 height 31
